Goal: Transaction & Acquisition: Purchase product/service

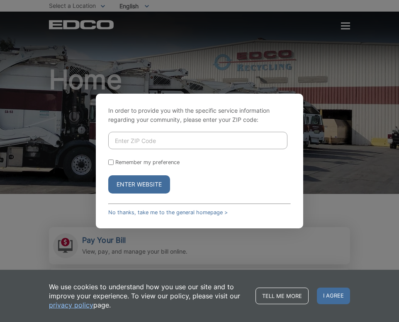
click at [140, 139] on input "Enter ZIP Code" at bounding box center [197, 140] width 179 height 17
type input "92069"
click at [139, 184] on button "Enter Website" at bounding box center [139, 184] width 62 height 18
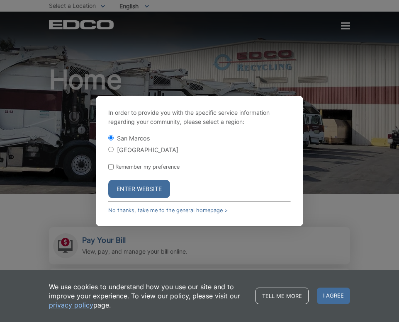
click at [132, 185] on button "Enter Website" at bounding box center [139, 189] width 62 height 18
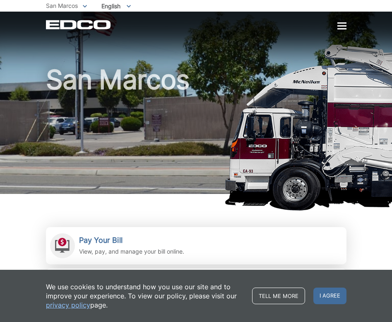
scroll to position [153, 0]
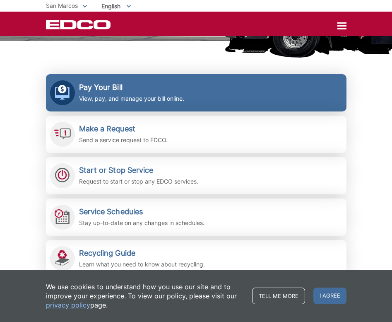
click at [91, 83] on h2 "Pay Your Bill" at bounding box center [131, 87] width 105 height 9
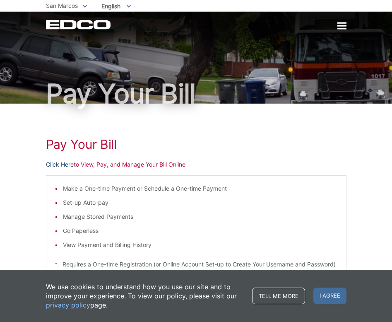
click at [57, 162] on link "Click Here" at bounding box center [60, 164] width 28 height 9
